Goal: Task Accomplishment & Management: Manage account settings

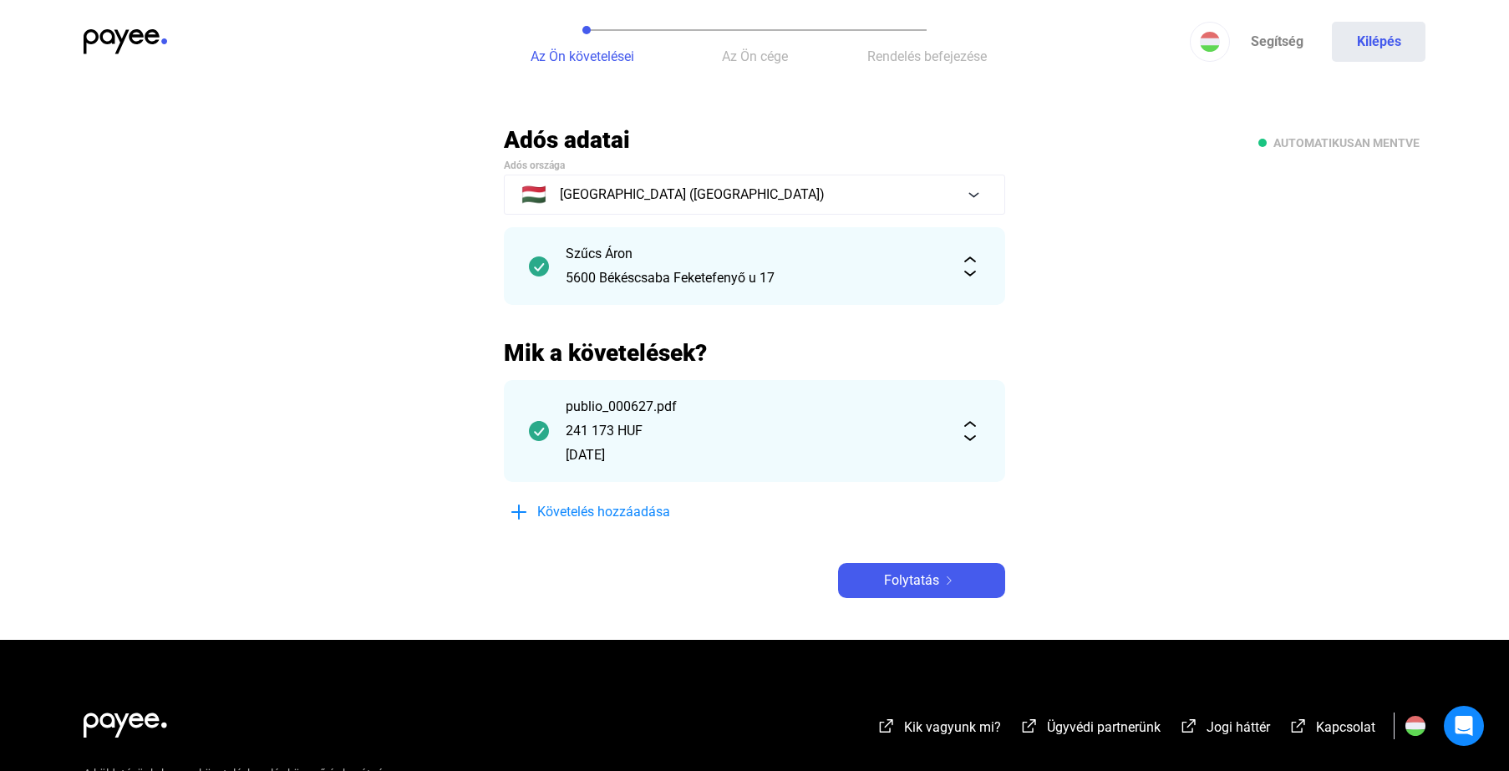
click at [104, 35] on img at bounding box center [126, 41] width 84 height 25
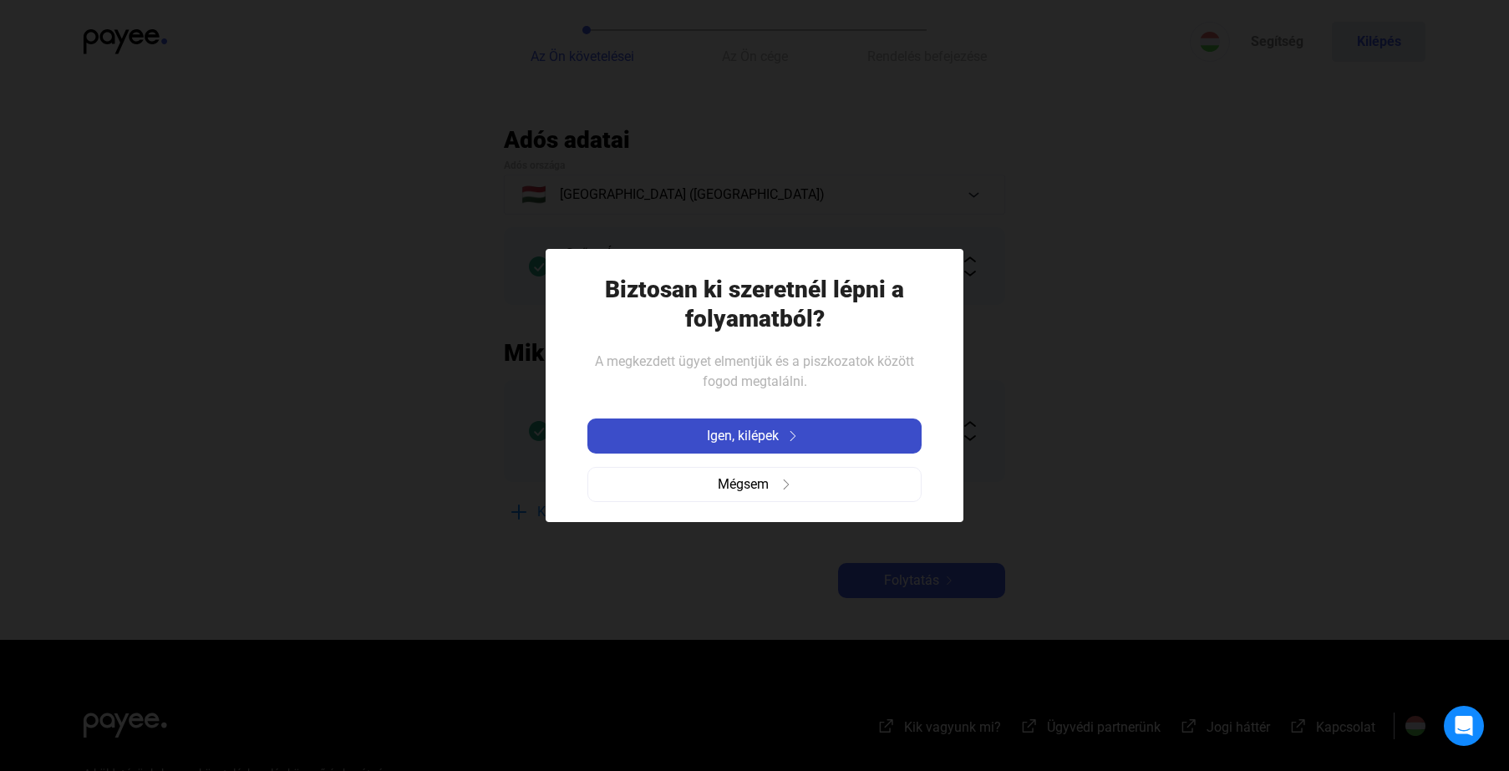
click at [713, 435] on span "Igen, kilépek" at bounding box center [743, 436] width 72 height 20
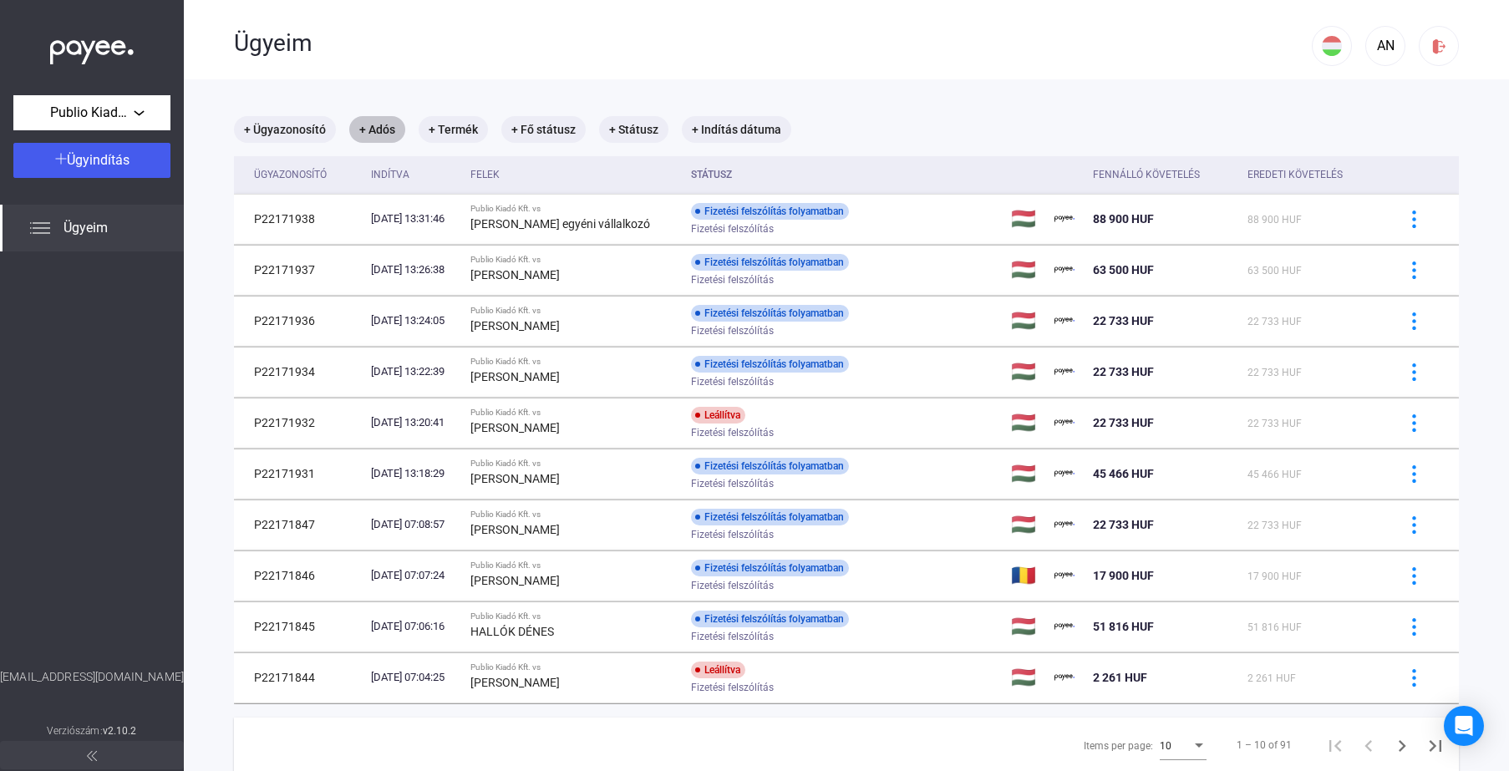
click at [382, 140] on mat-chip "+ Adós" at bounding box center [377, 129] width 56 height 27
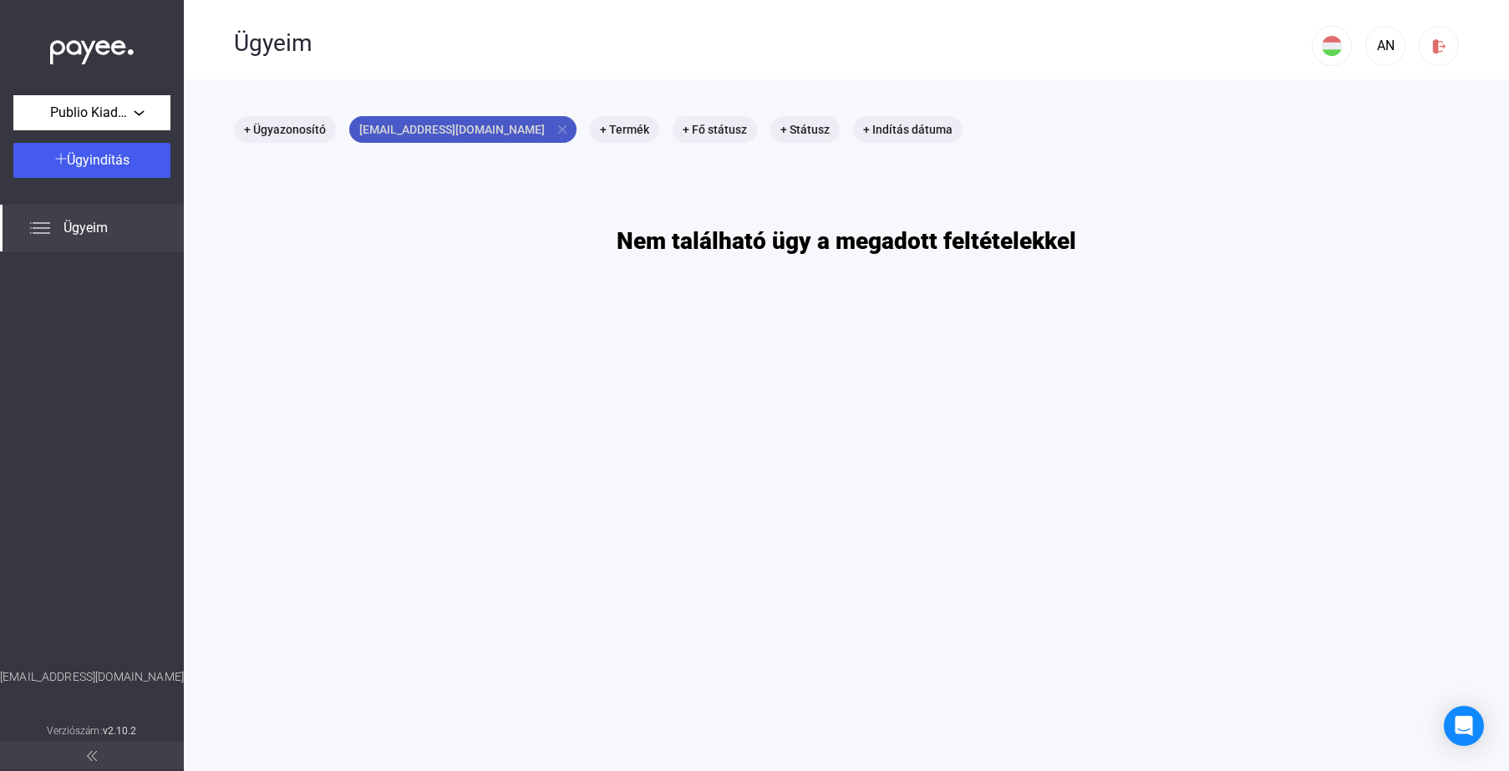
click at [555, 126] on mat-icon "close" at bounding box center [562, 129] width 15 height 15
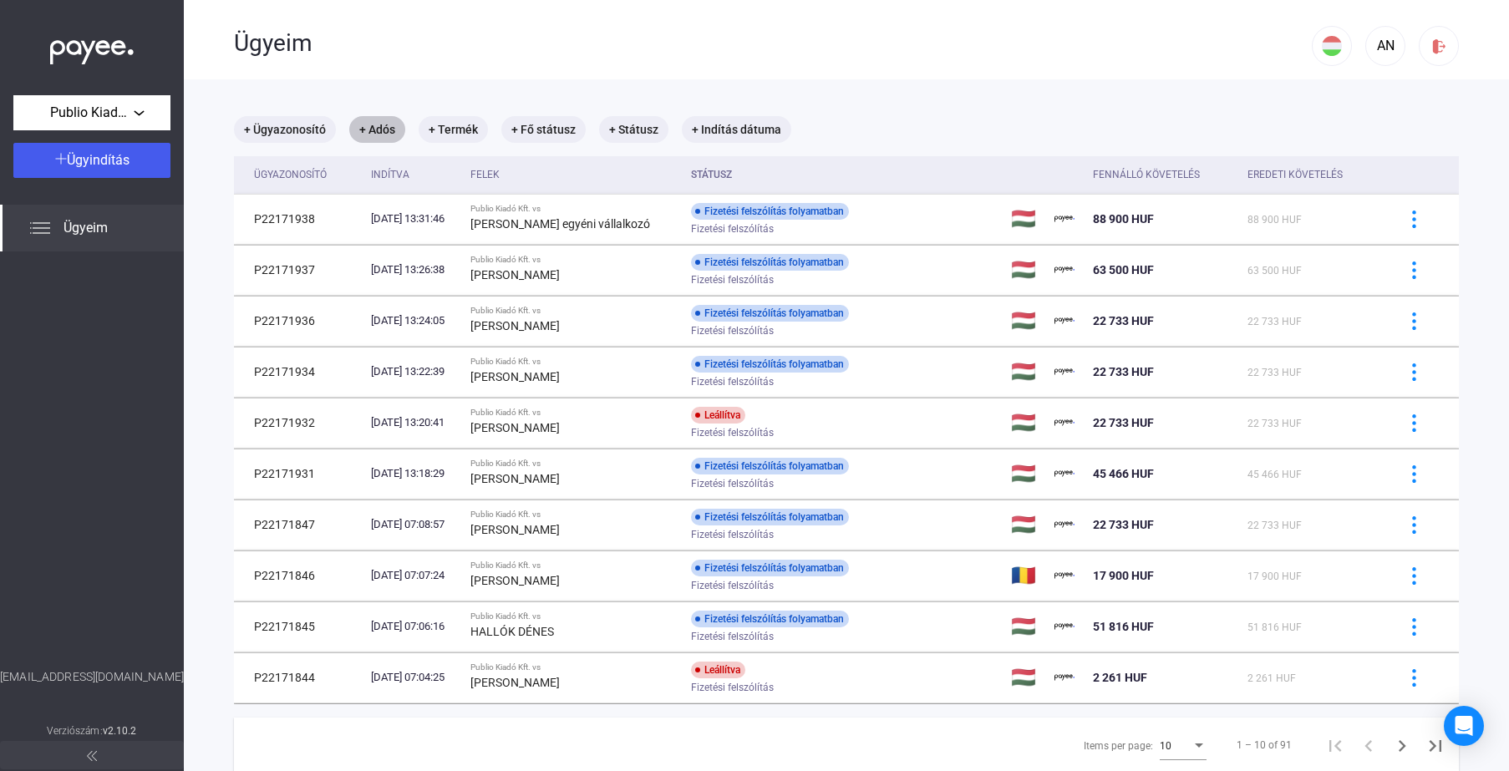
click at [389, 130] on mat-chip "+ Adós" at bounding box center [377, 129] width 56 height 27
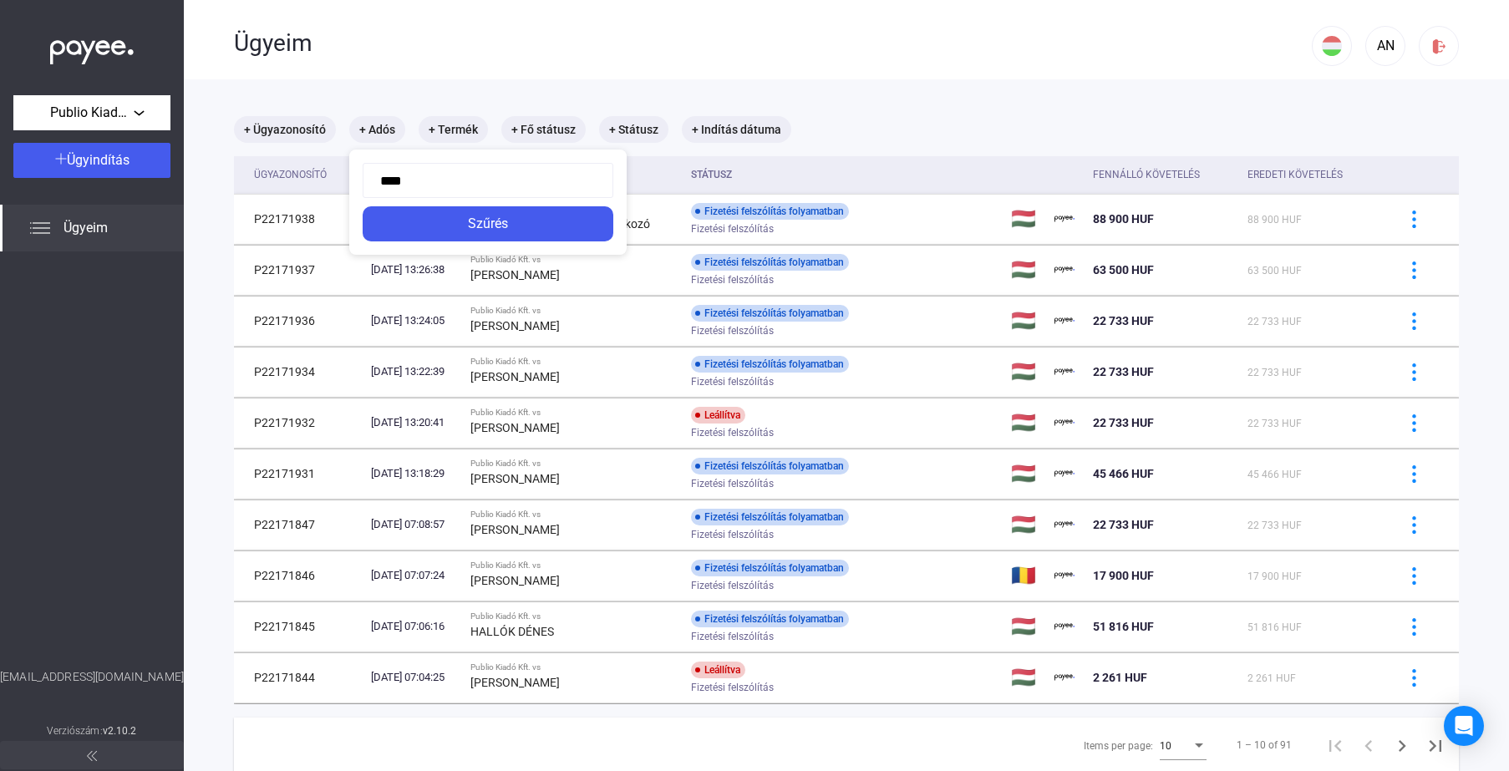
type input "*****"
click at [489, 224] on button "Szűrés" at bounding box center [488, 223] width 251 height 35
